Goal: Information Seeking & Learning: Learn about a topic

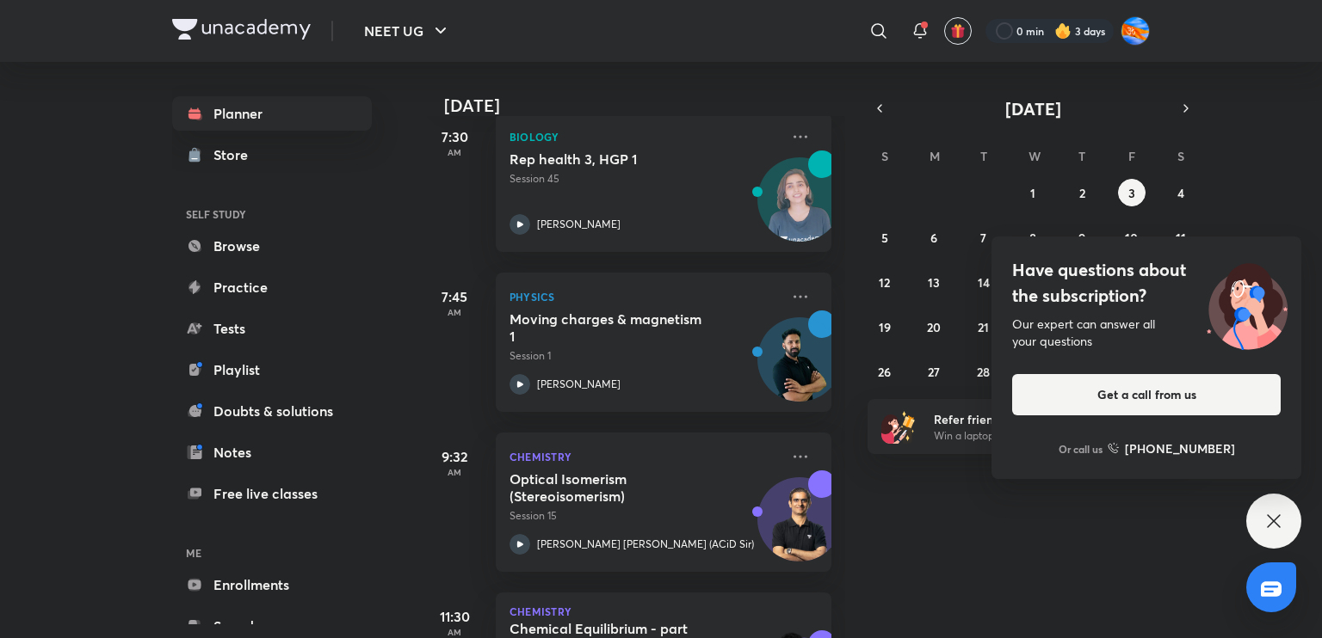
scroll to position [267, 0]
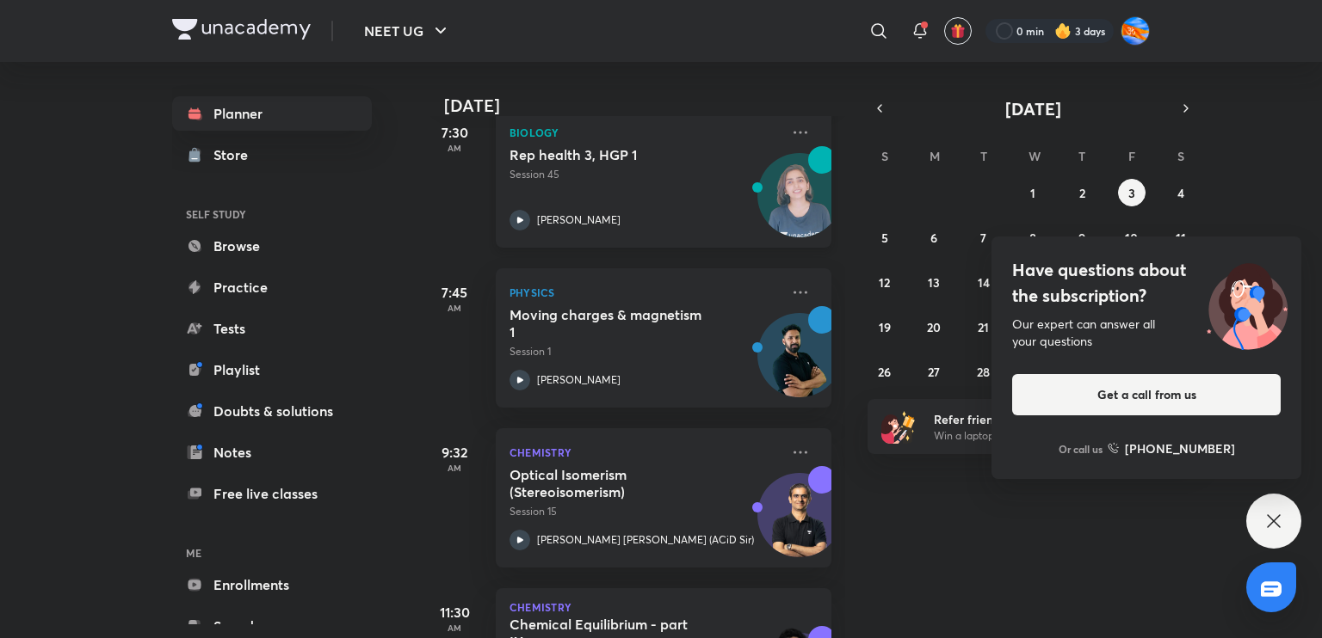
click at [657, 226] on div "[PERSON_NAME]" at bounding box center [644, 220] width 270 height 21
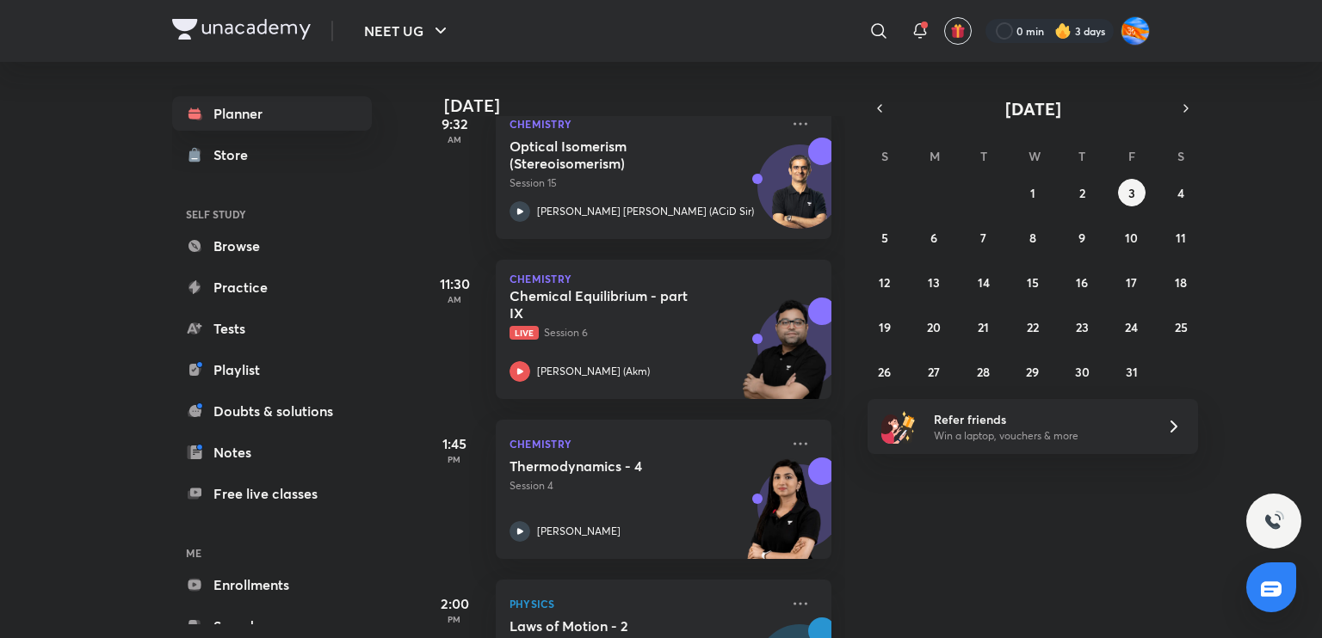
scroll to position [609, 0]
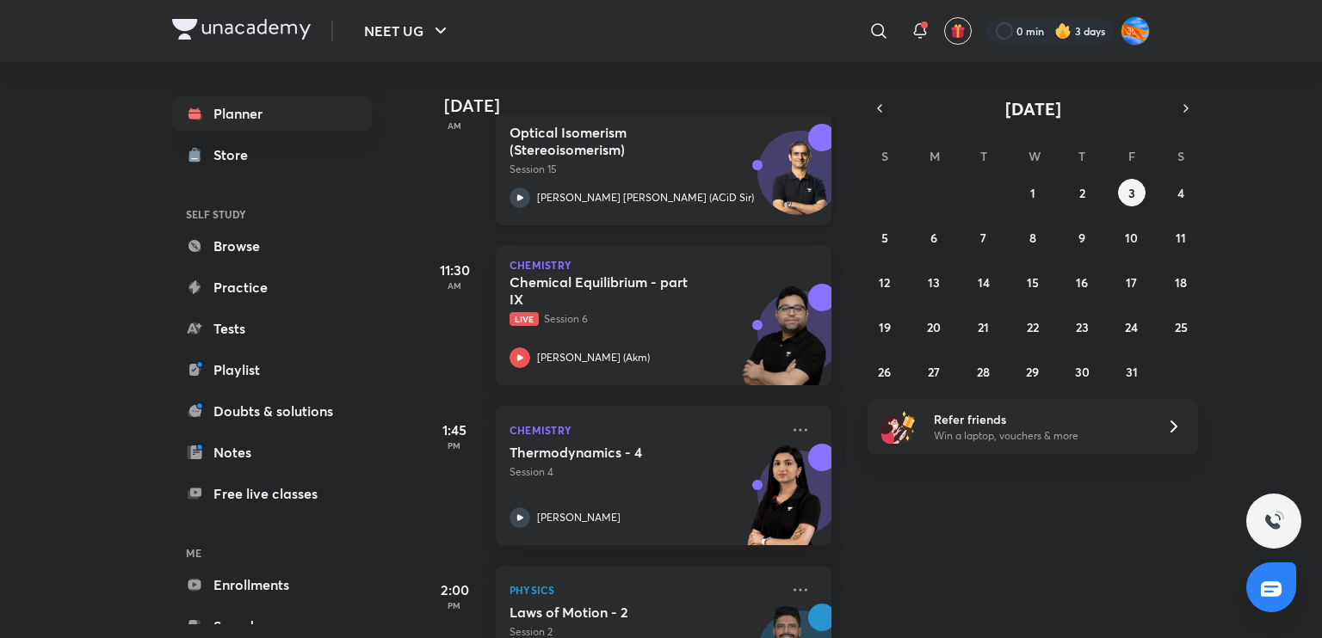
click at [642, 194] on p "[PERSON_NAME] [PERSON_NAME] (ACiD Sir)" at bounding box center [645, 197] width 217 height 15
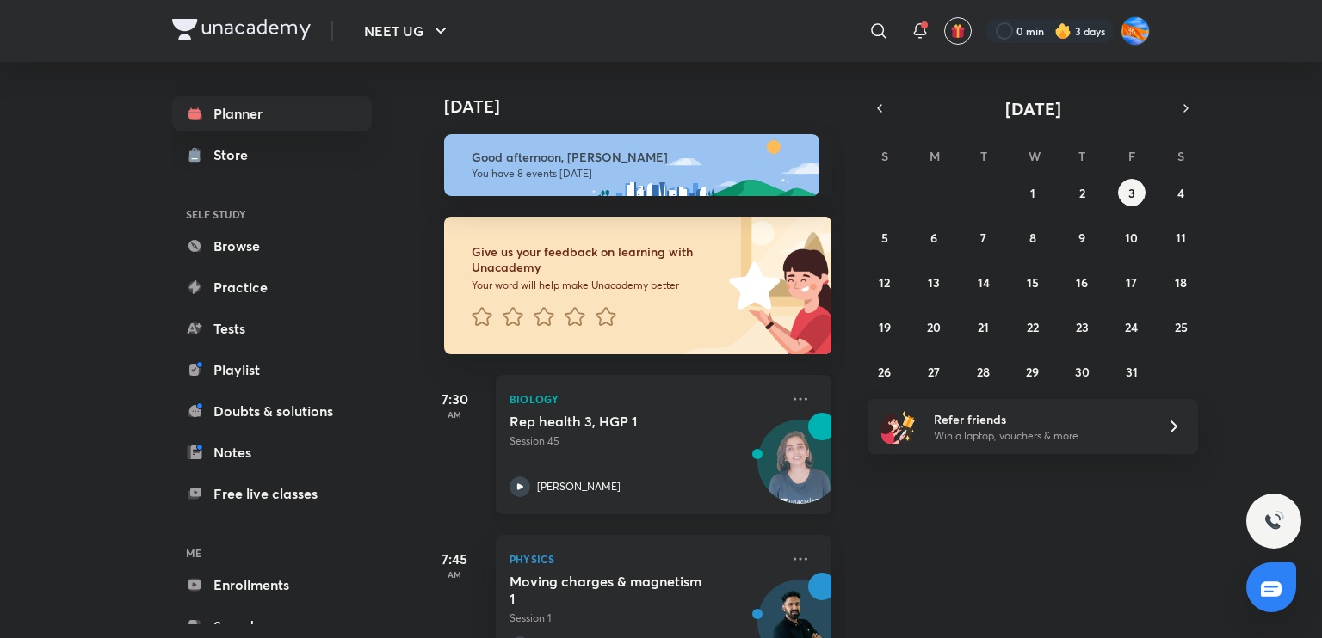
click at [579, 480] on p "[PERSON_NAME]" at bounding box center [578, 486] width 83 height 15
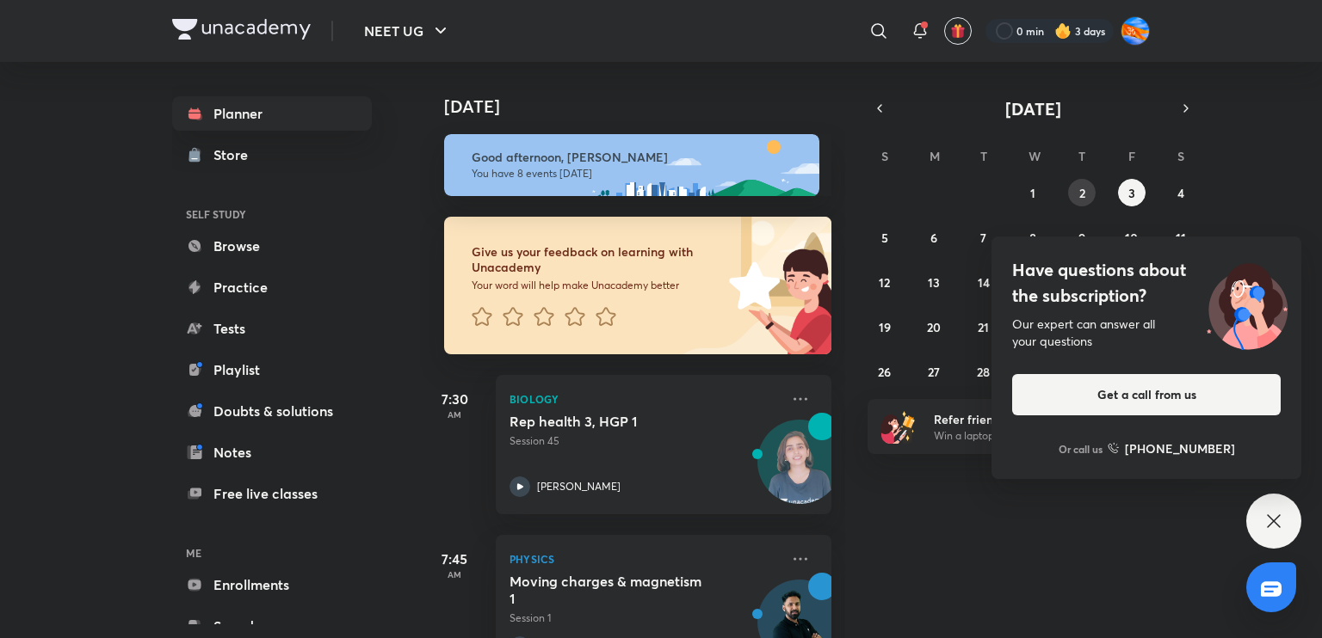
click at [1086, 190] on button "2" at bounding box center [1082, 193] width 28 height 28
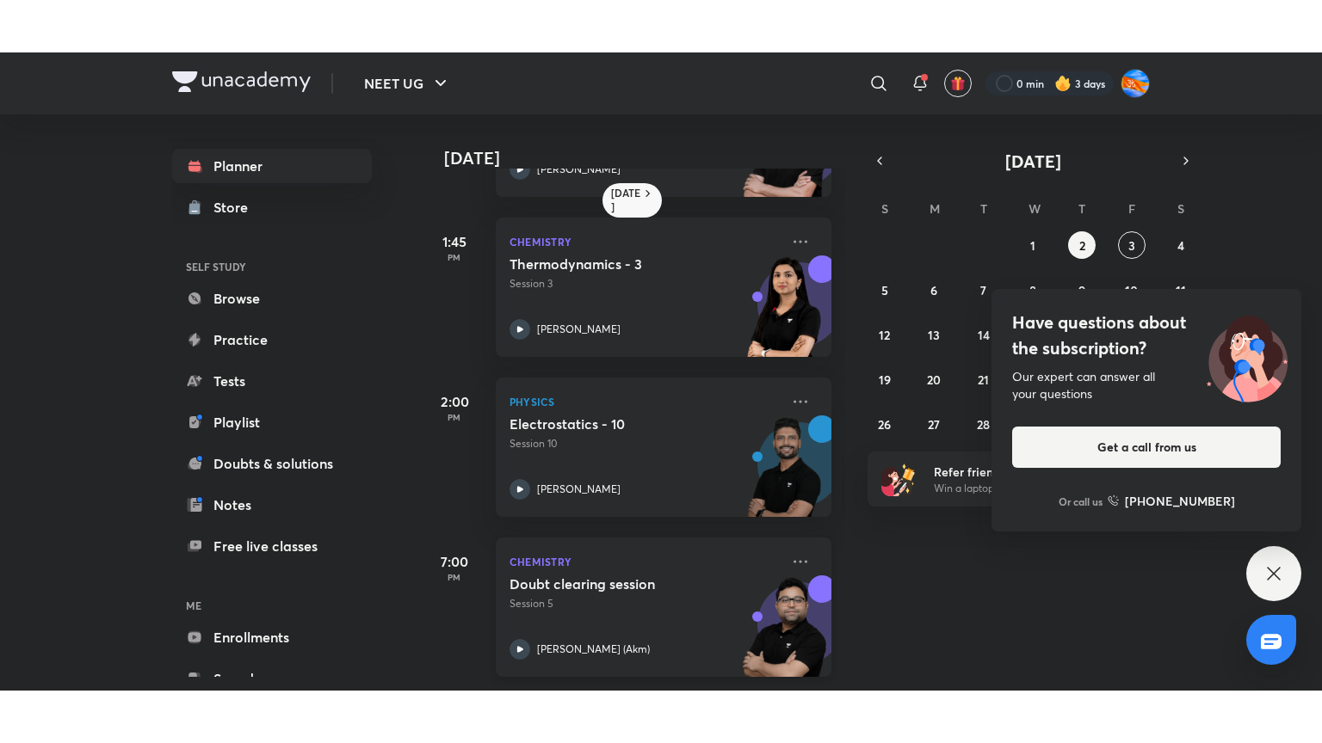
scroll to position [305, 17]
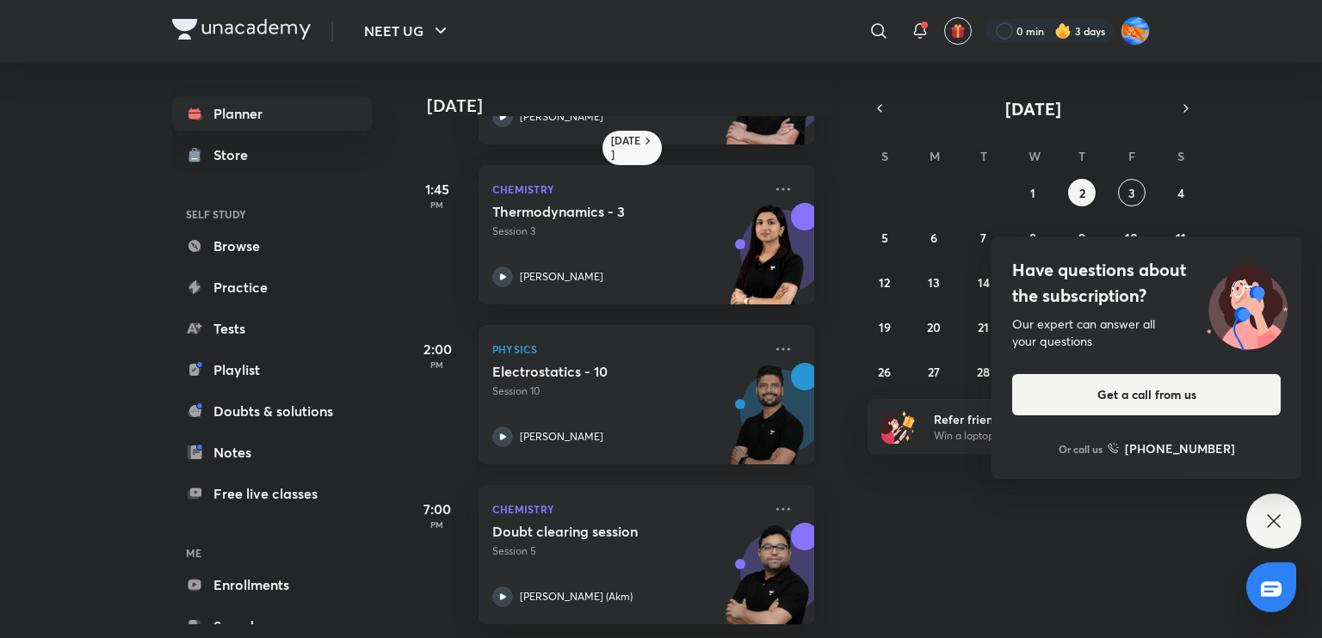
click at [659, 428] on div "[PERSON_NAME]" at bounding box center [627, 437] width 270 height 21
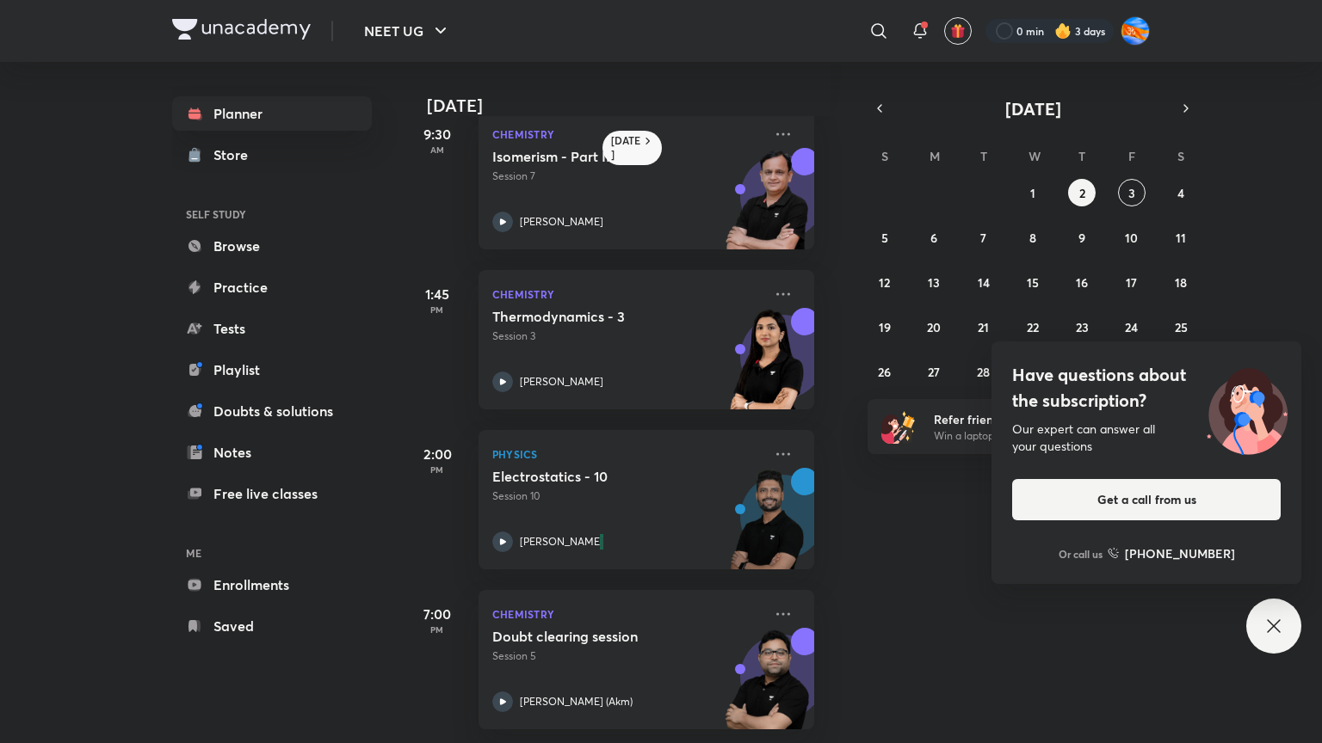
scroll to position [200, 17]
